Goal: Information Seeking & Learning: Check status

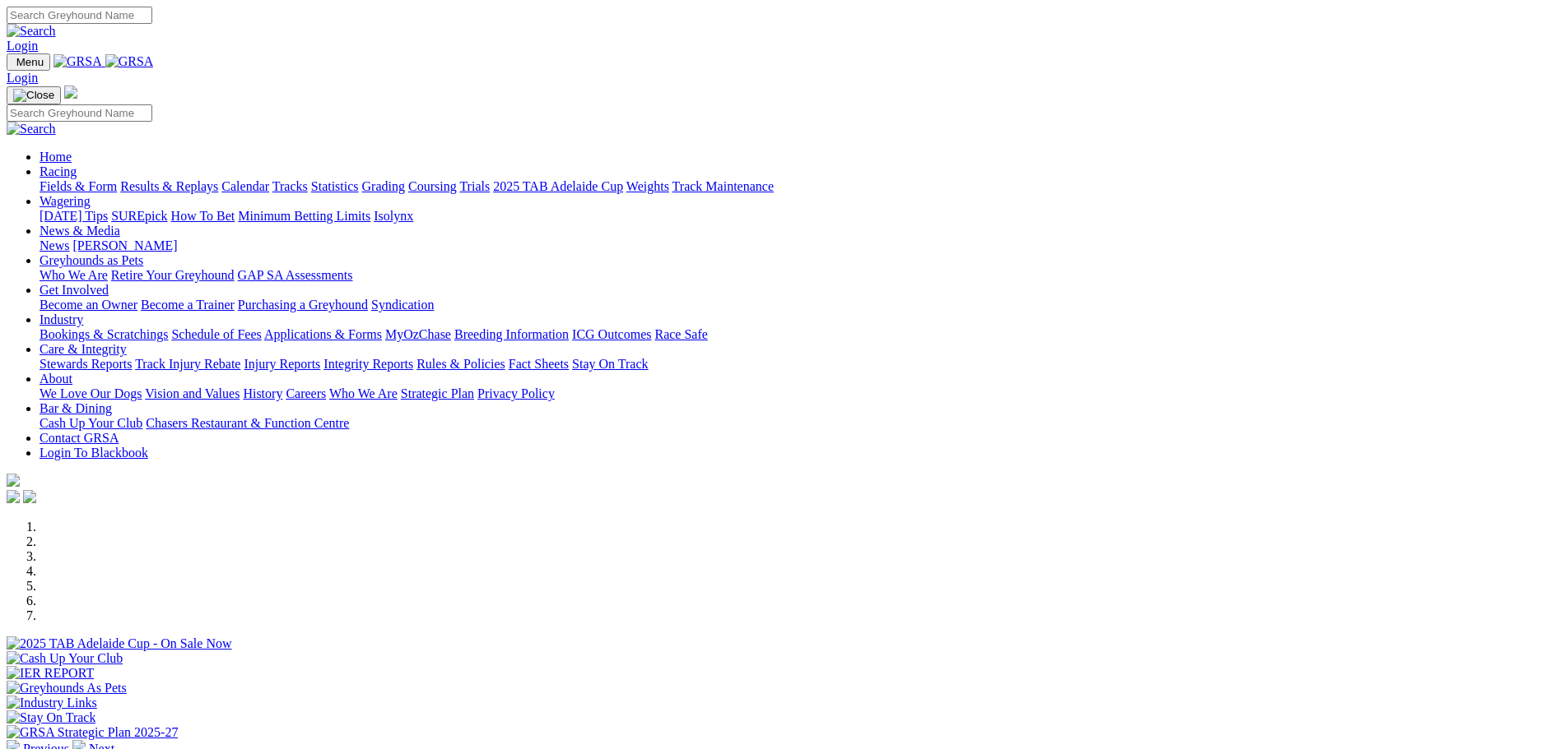
click at [218, 179] on link "Results & Replays" at bounding box center [169, 186] width 98 height 14
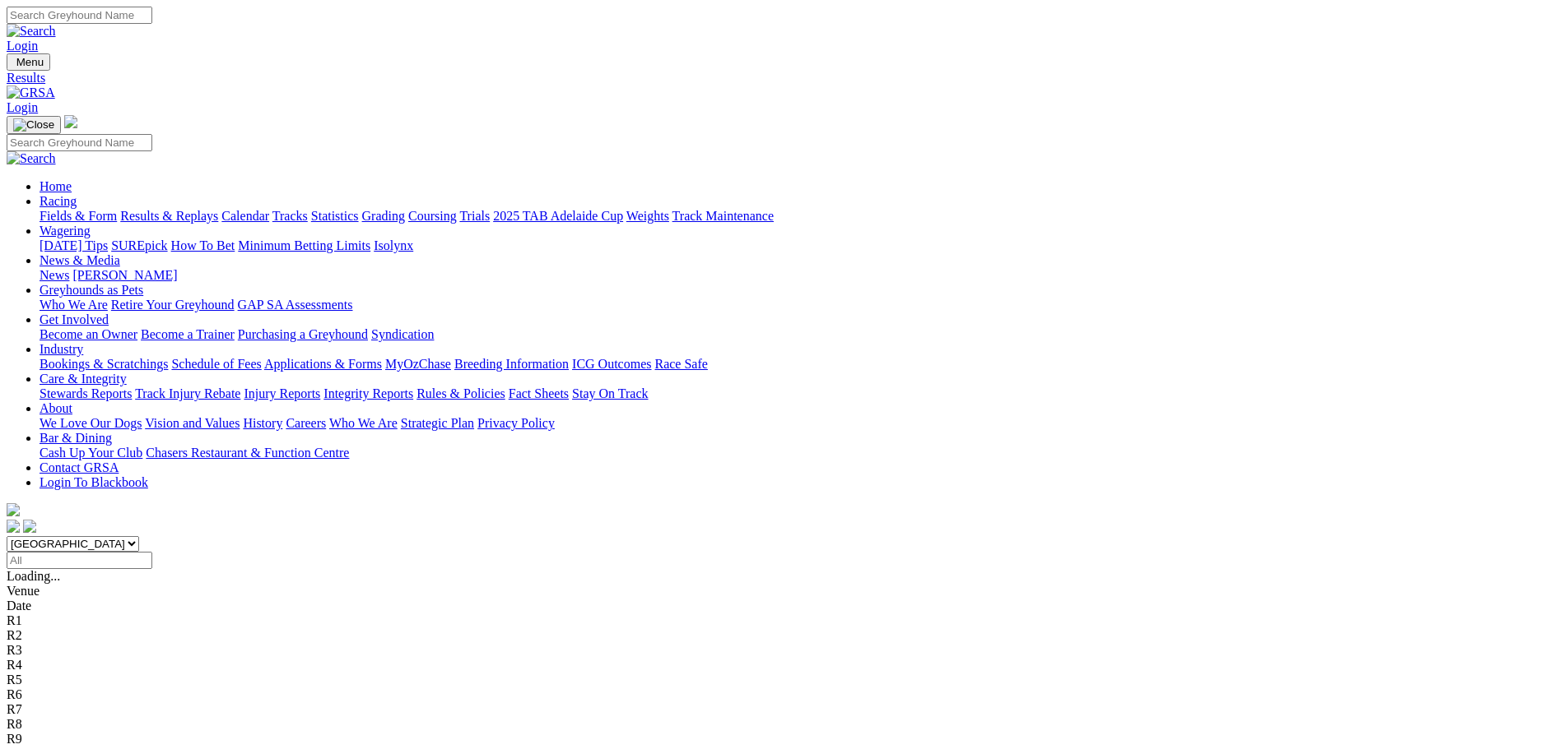
click at [62, 598] on span "1 6 2 8" at bounding box center [43, 606] width 36 height 14
click at [616, 613] on div "R3 2 6 8 4" at bounding box center [784, 620] width 1555 height 15
click at [62, 598] on span "1 6 2 8" at bounding box center [43, 606] width 36 height 14
click at [611, 613] on div "R3 2 6 8 4" at bounding box center [784, 620] width 1555 height 15
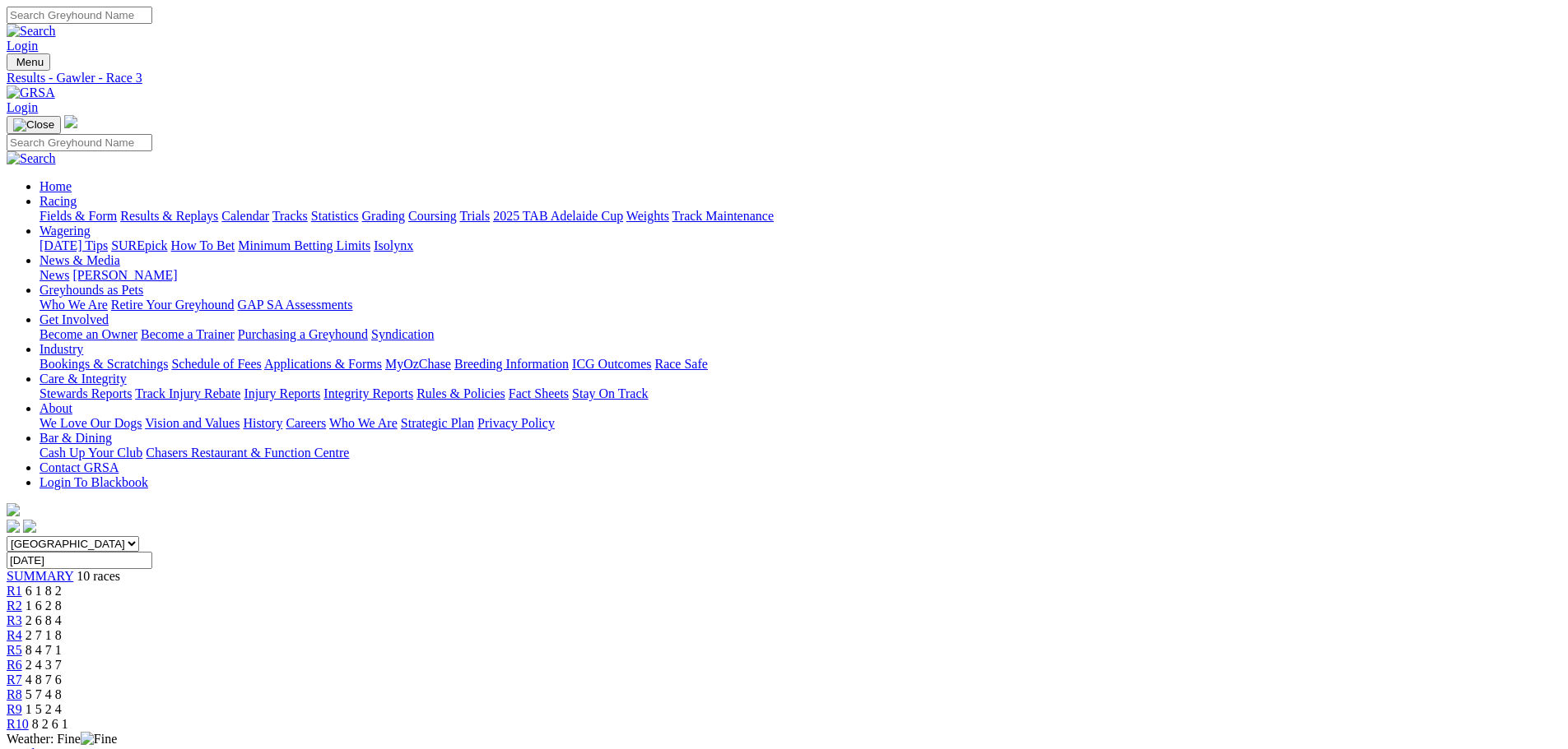
click at [700, 628] on div "R4 2 7 1 8" at bounding box center [784, 635] width 1555 height 15
click at [796, 643] on div "R5 8 4 7 1" at bounding box center [784, 650] width 1555 height 15
click at [883, 658] on div "R6 2 4 3 7" at bounding box center [784, 665] width 1555 height 15
click at [22, 658] on span "R6" at bounding box center [15, 665] width 16 height 14
click at [22, 673] on span "R7" at bounding box center [15, 680] width 16 height 14
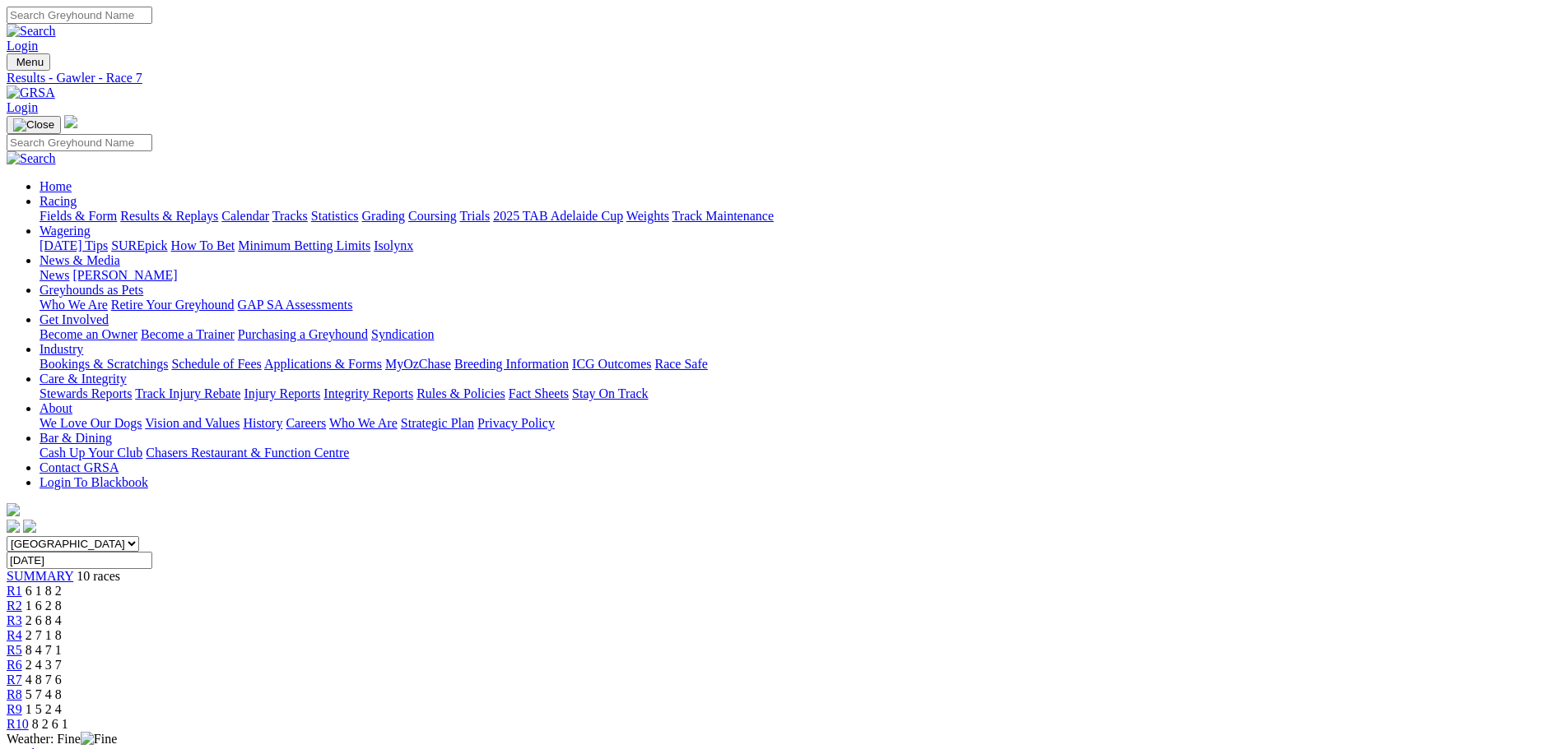
click at [62, 688] on span "5 7 4 8" at bounding box center [43, 695] width 36 height 14
click at [22, 703] on span "R9" at bounding box center [15, 710] width 16 height 14
click at [68, 718] on span "8 2 6 1" at bounding box center [50, 724] width 36 height 14
